Goal: Information Seeking & Learning: Find specific fact

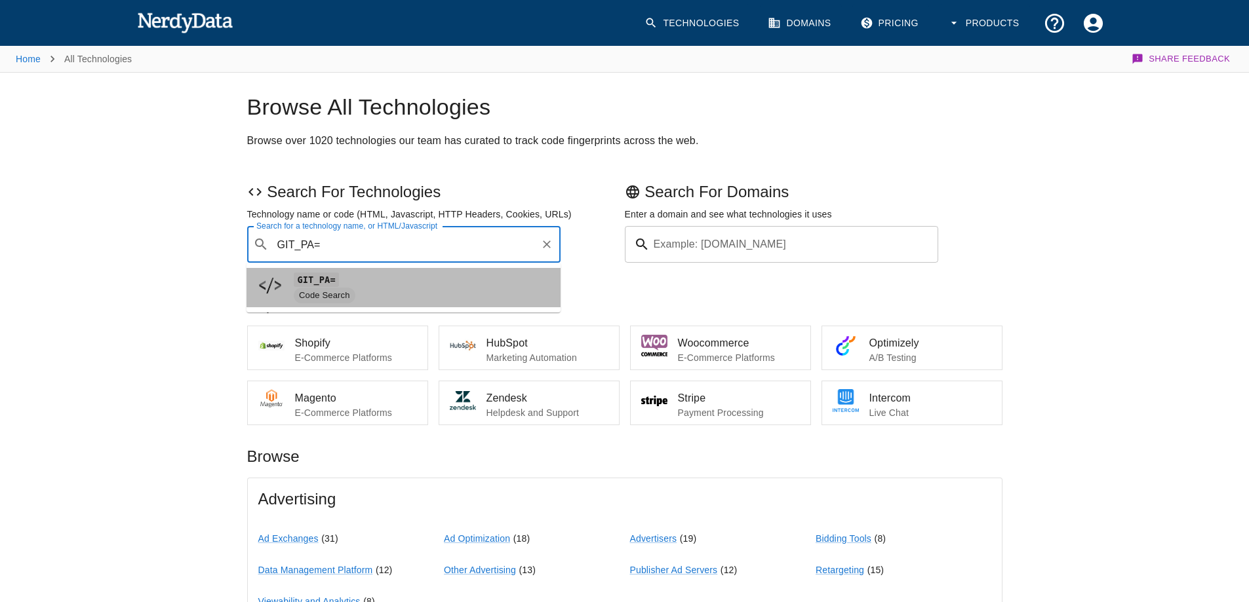
click at [328, 275] on code "GIT_PA=" at bounding box center [316, 280] width 45 height 14
type input "GIT_PA="
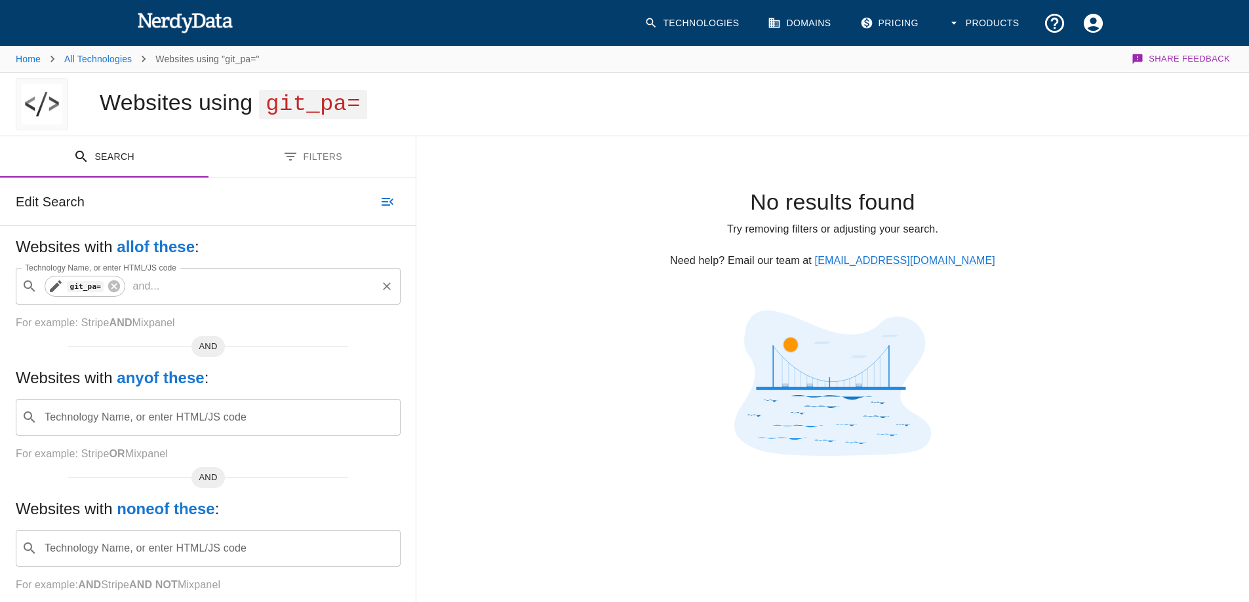
click at [54, 284] on icon at bounding box center [56, 287] width 16 height 16
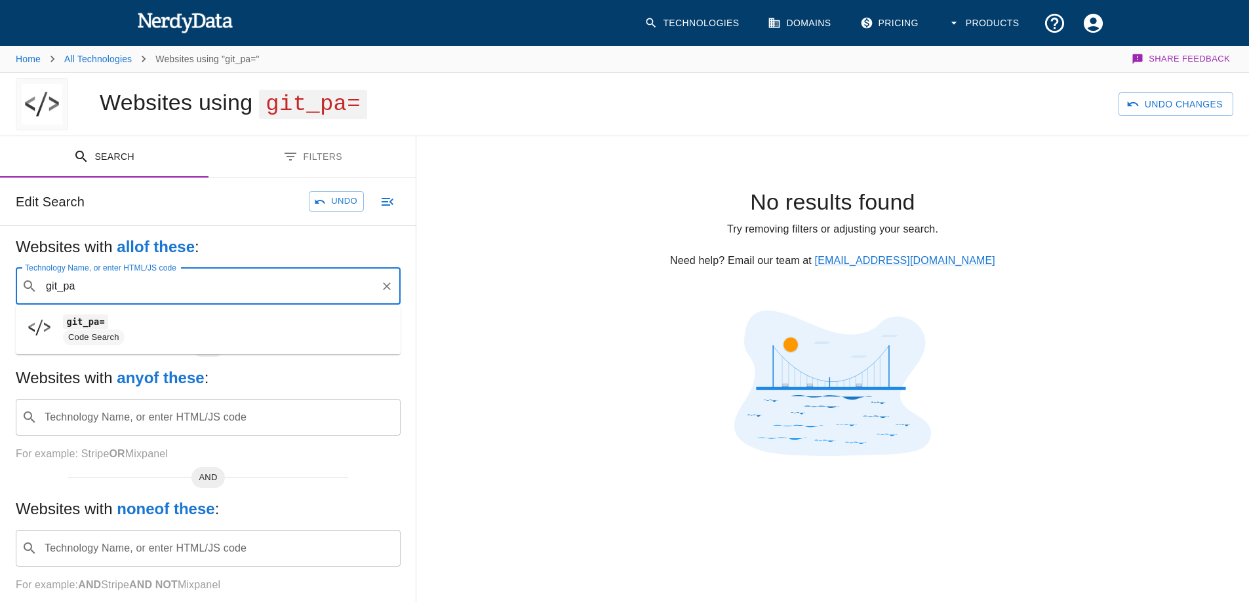
type input "git_pa"
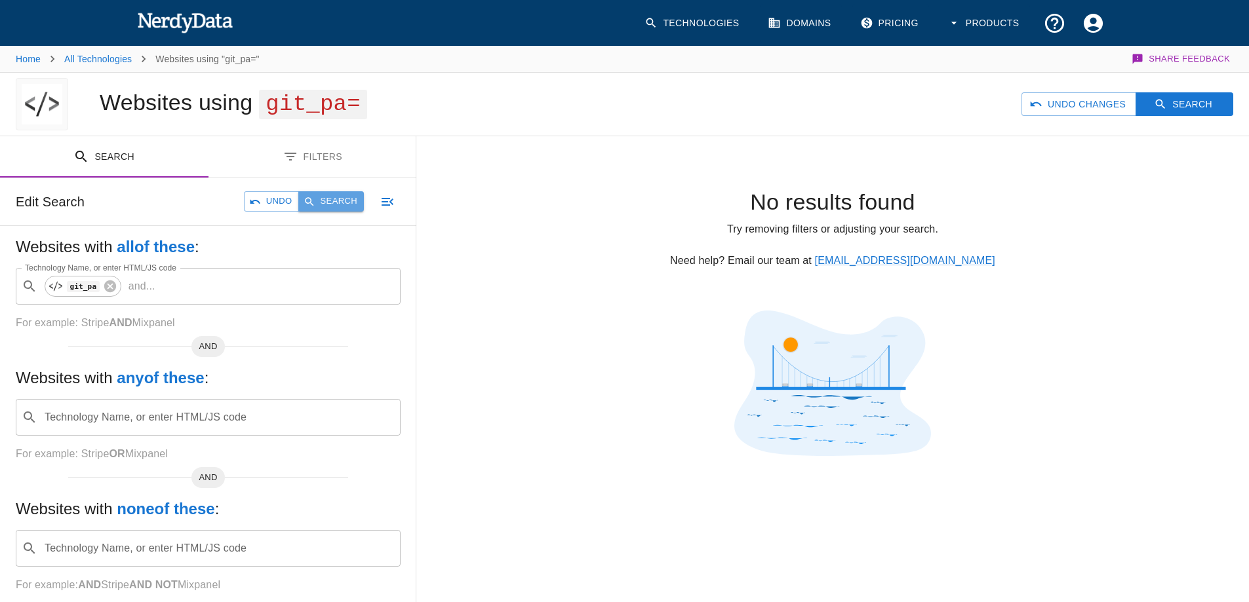
click at [328, 205] on button "Search" at bounding box center [331, 201] width 66 height 20
